Goal: Use online tool/utility: Use online tool/utility

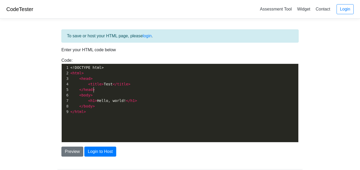
click at [126, 90] on pre "</ head >" at bounding box center [183, 90] width 229 height 6
type textarea "<!DOCTYPE html> <html> <head> <title>Test</title> </head> <body> <h1>Hello, wor…"
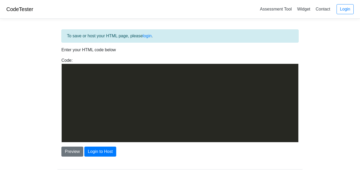
scroll to position [388, 0]
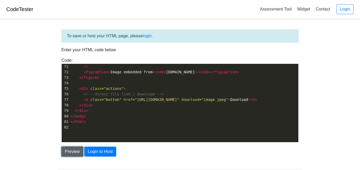
click at [66, 151] on button "Preview" at bounding box center [72, 152] width 22 height 10
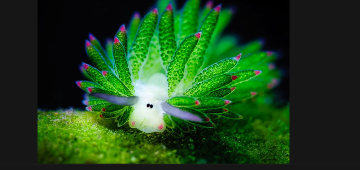
scroll to position [2, 0]
